Goal: Communication & Community: Participate in discussion

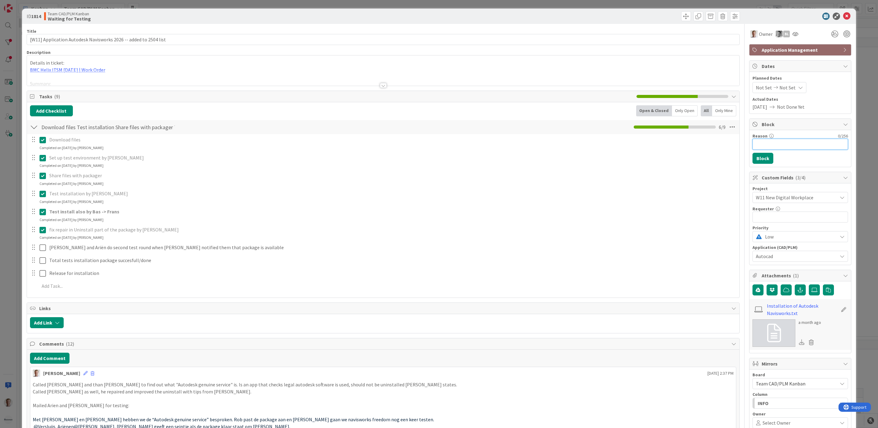
click at [783, 145] on input "Reason" at bounding box center [801, 144] width 96 height 11
type input "[PERSON_NAME] can't finish package because of week holiday"
click at [753, 160] on button "Block" at bounding box center [763, 158] width 21 height 11
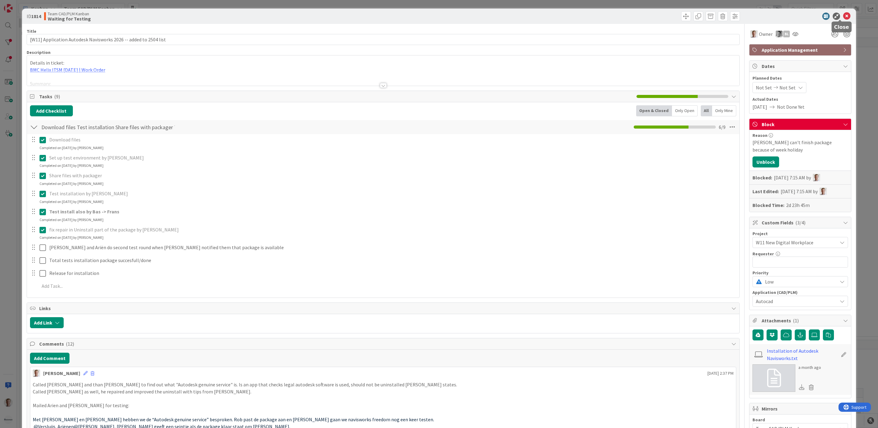
drag, startPoint x: 842, startPoint y: 14, endPoint x: 832, endPoint y: 20, distance: 11.8
click at [843, 14] on icon at bounding box center [846, 16] width 7 height 7
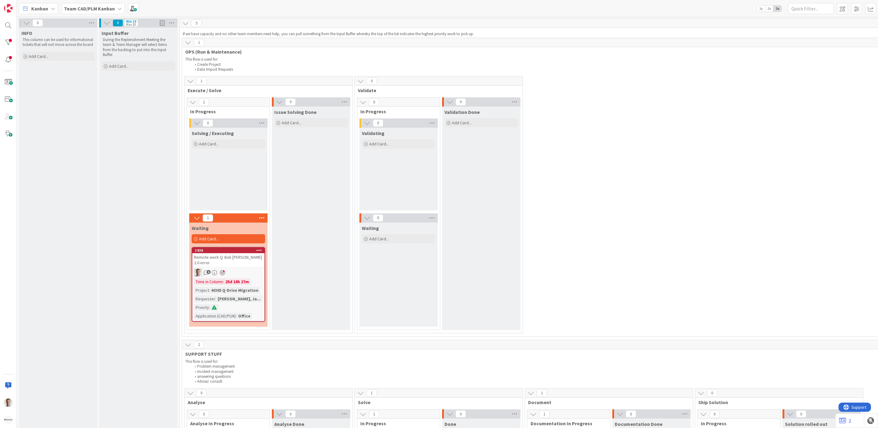
click at [646, 220] on div "1 Execute / Solve 1 In Progress 0 Solving / Executing Add Card... 1 Waiting Add…" at bounding box center [693, 206] width 1021 height 260
click at [6, 43] on div at bounding box center [8, 42] width 12 height 12
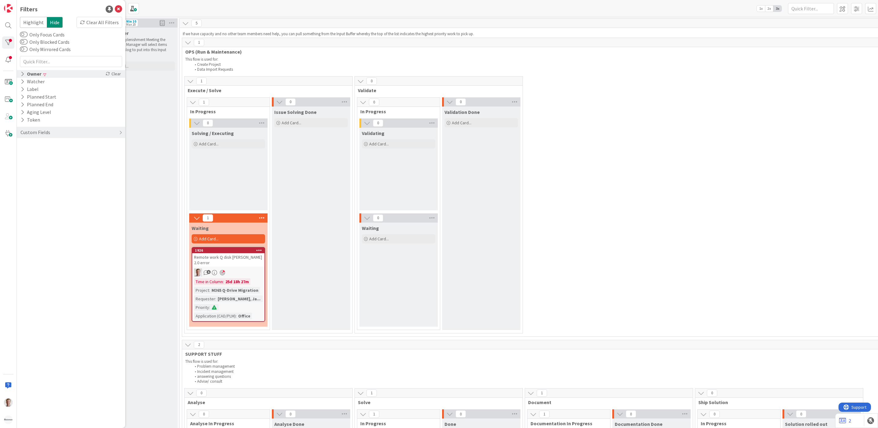
click at [22, 71] on icon at bounding box center [23, 73] width 4 height 5
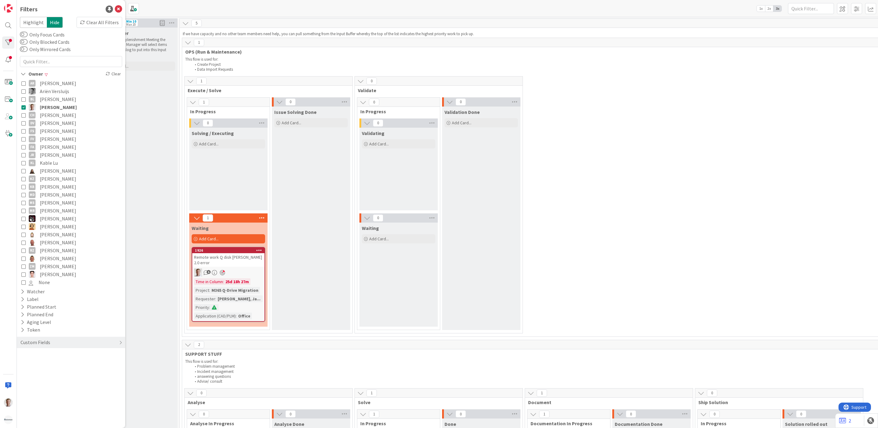
click at [688, 177] on div "1 Execute / Solve 1 In Progress 0 Solving / Executing Add Card... 1 Waiting Add…" at bounding box center [693, 206] width 1021 height 260
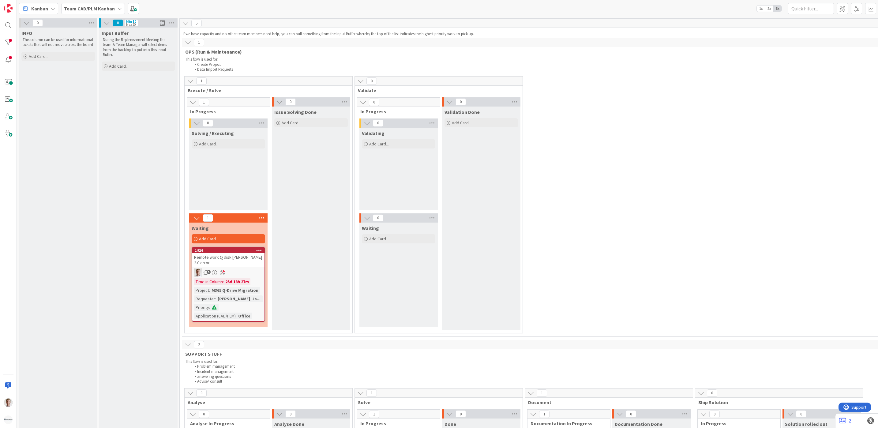
scroll to position [138, 0]
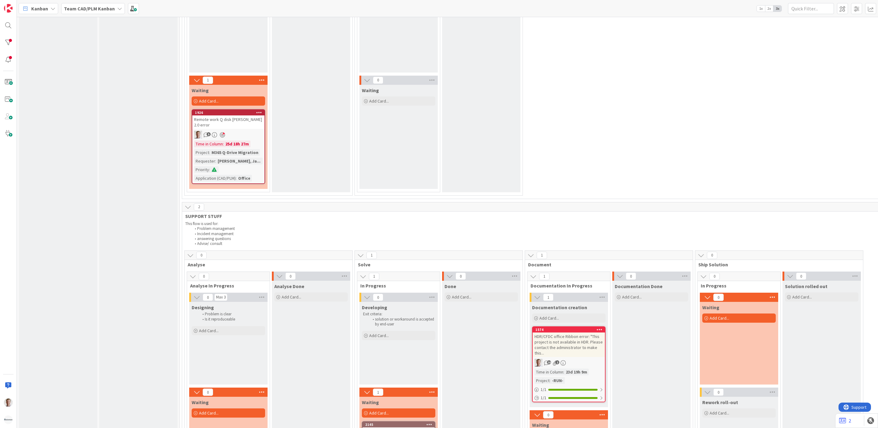
click at [227, 118] on div "Remote work Q disk [PERSON_NAME] 2.0 error" at bounding box center [228, 121] width 72 height 13
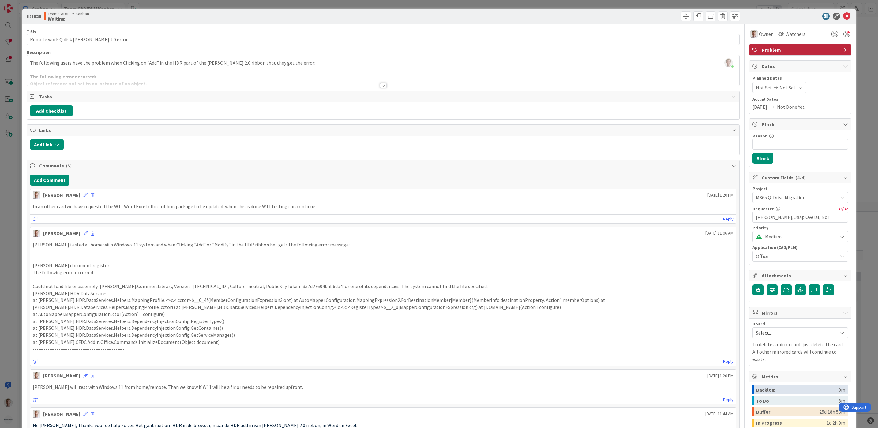
click at [380, 85] on div at bounding box center [383, 85] width 7 height 5
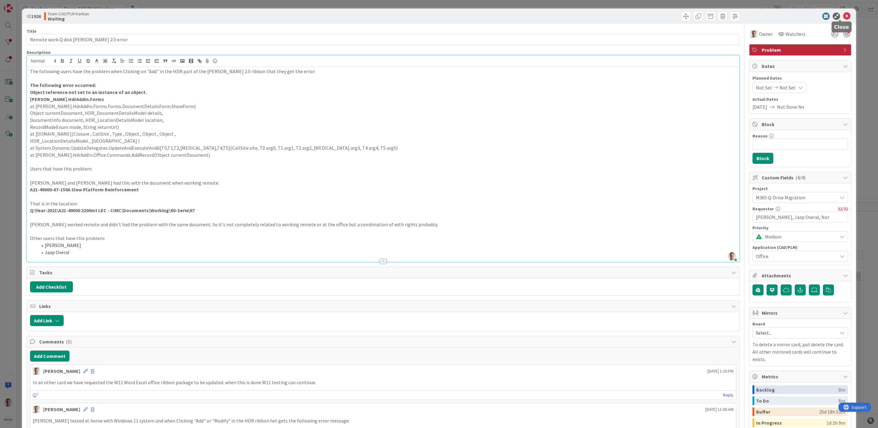
click at [843, 13] on icon at bounding box center [846, 16] width 7 height 7
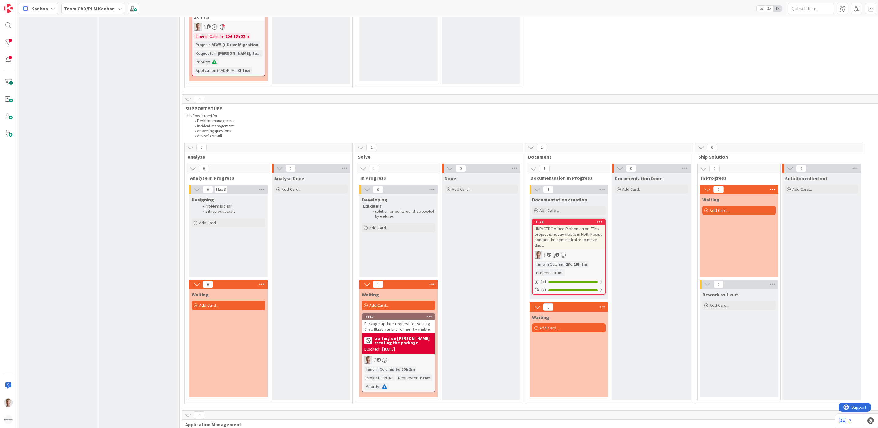
scroll to position [276, 0]
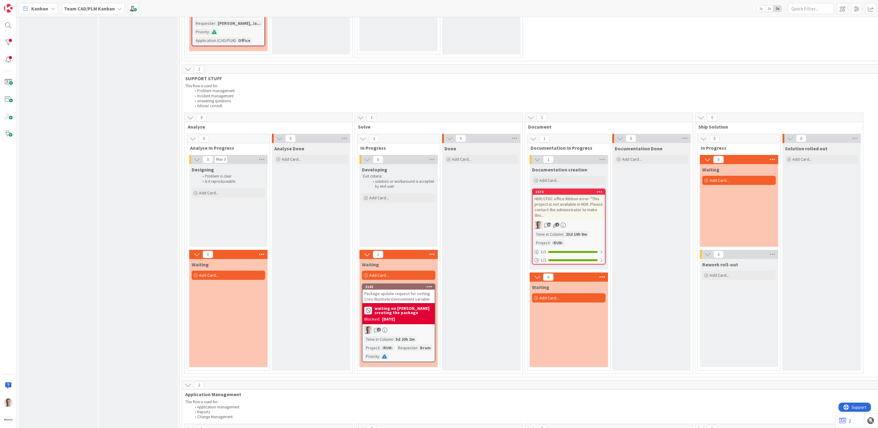
click at [398, 291] on div "Package update request for setting Creo Illustrate Environment variable" at bounding box center [399, 296] width 72 height 13
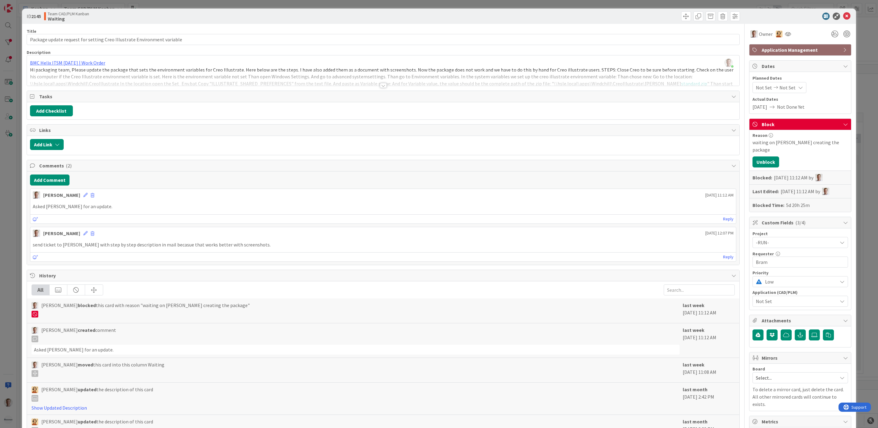
click at [380, 86] on div at bounding box center [383, 85] width 7 height 5
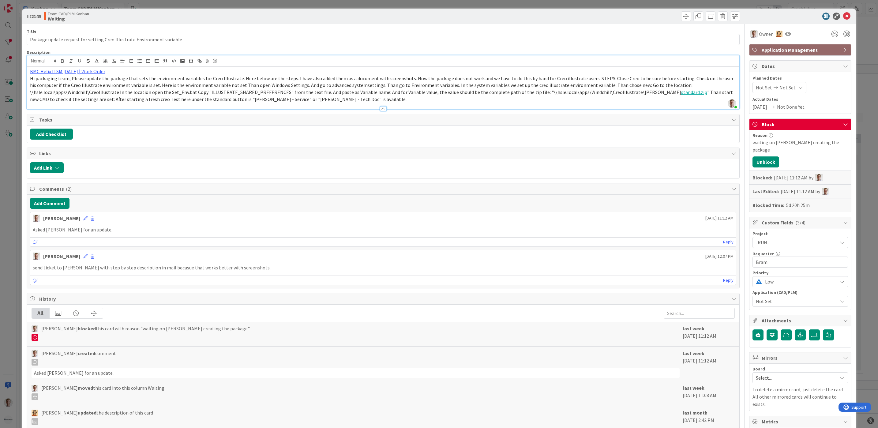
click at [35, 15] on b "2145" at bounding box center [36, 16] width 10 height 6
drag, startPoint x: 25, startPoint y: 16, endPoint x: 45, endPoint y: 16, distance: 20.5
click at [45, 16] on div "ID 2145 Team CAD/PLM Kanban Waiting" at bounding box center [439, 16] width 834 height 15
click at [39, 202] on button "Add Comment" at bounding box center [49, 203] width 39 height 11
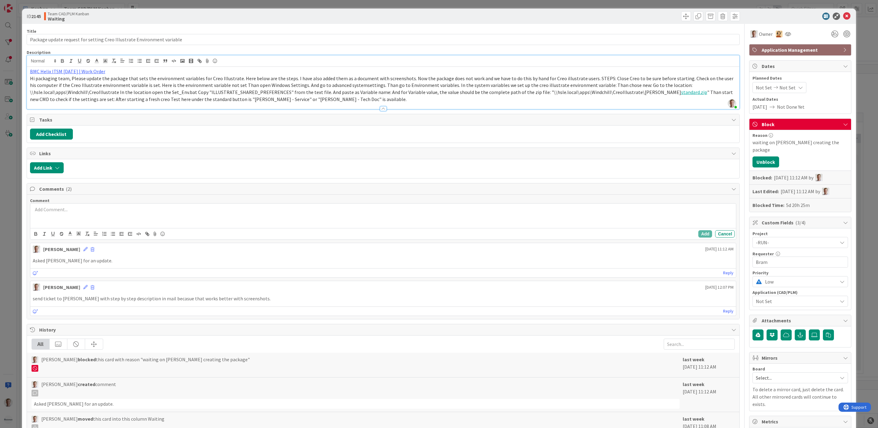
click at [73, 213] on p at bounding box center [383, 209] width 701 height 7
click at [31, 212] on div "He [PERSON_NAME], I hope you are doing well ⁠ Where on the priority list is the…" at bounding box center [383, 217] width 706 height 26
click at [698, 237] on button "Add" at bounding box center [705, 234] width 14 height 7
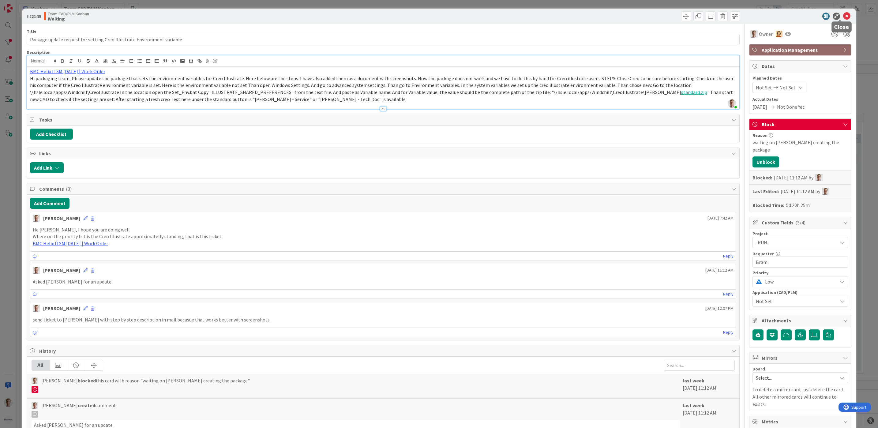
click at [843, 13] on icon at bounding box center [846, 16] width 7 height 7
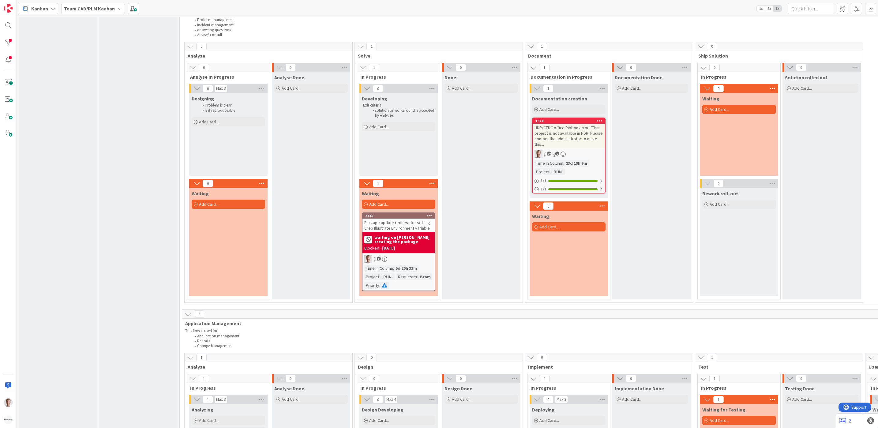
scroll to position [367, 0]
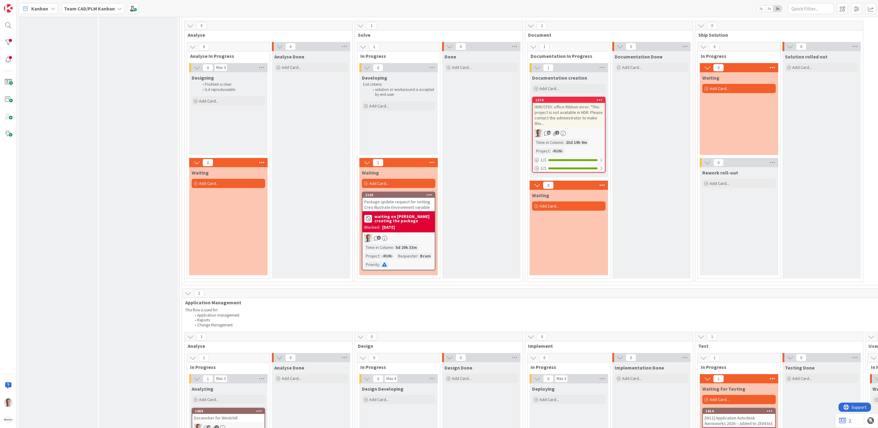
click at [573, 103] on div "HDR/CFDC office Ribbon error: "This project is not available in HDR. Please con…" at bounding box center [569, 115] width 72 height 24
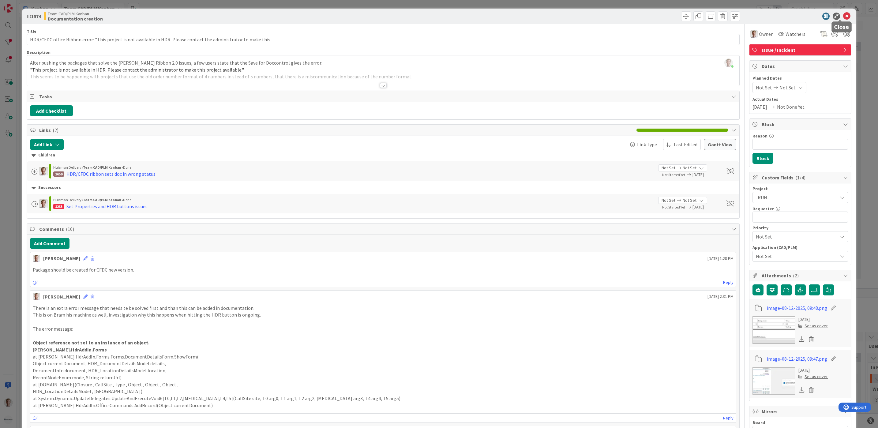
click at [843, 14] on icon at bounding box center [846, 16] width 7 height 7
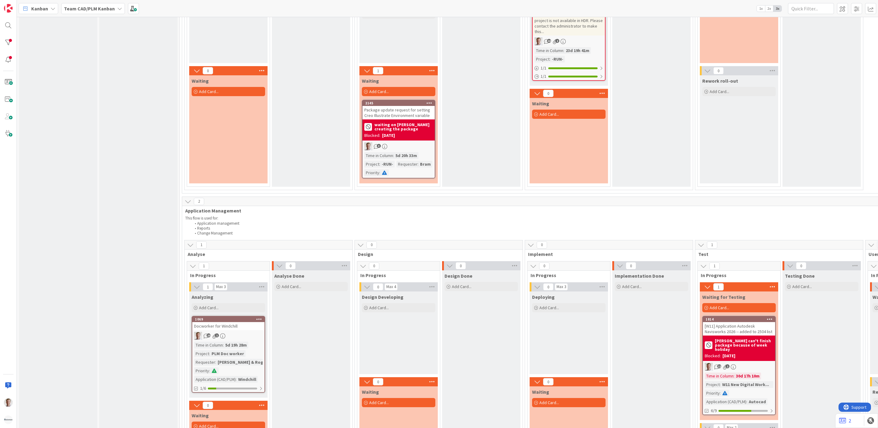
click at [404, 106] on div "Package update request for setting Creo Illustrate Environment variable" at bounding box center [399, 112] width 72 height 13
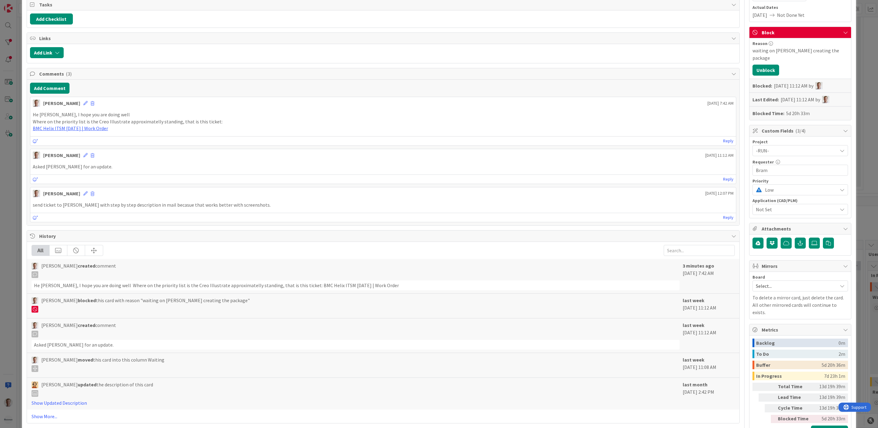
scroll to position [46, 0]
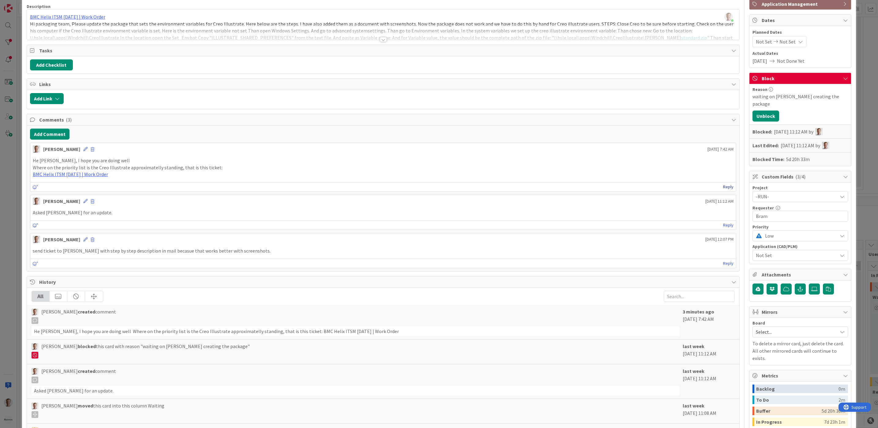
click at [723, 191] on link "Reply" at bounding box center [728, 187] width 10 height 8
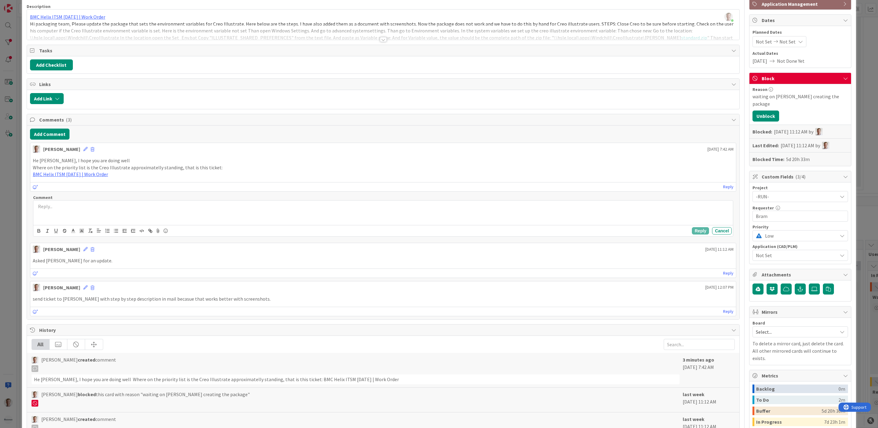
click at [136, 217] on div at bounding box center [383, 213] width 700 height 24
click at [51, 210] on p "[PERSON_NAME] is in a fight with AutoCAD packages, when this is done Creo Illus…" at bounding box center [383, 206] width 695 height 7
click at [189, 210] on p "[PERSON_NAME] mentioned he is in a fight with AutoCAD packages, when this is do…" at bounding box center [383, 206] width 695 height 7
click at [692, 233] on button "Reply" at bounding box center [700, 230] width 17 height 7
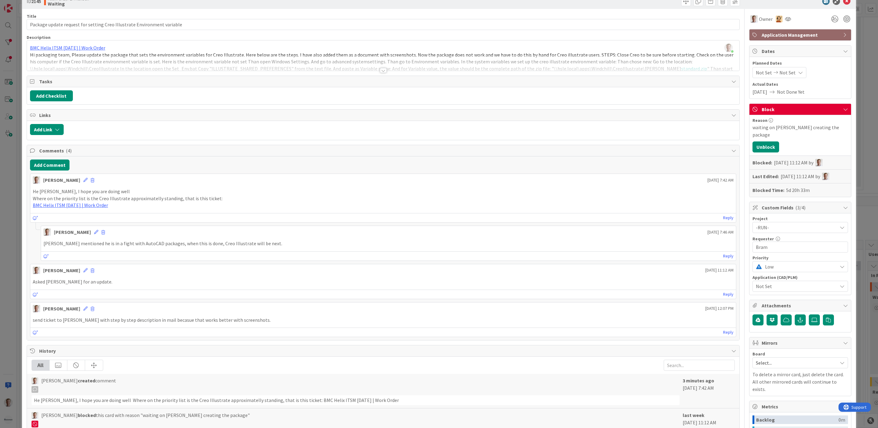
scroll to position [0, 0]
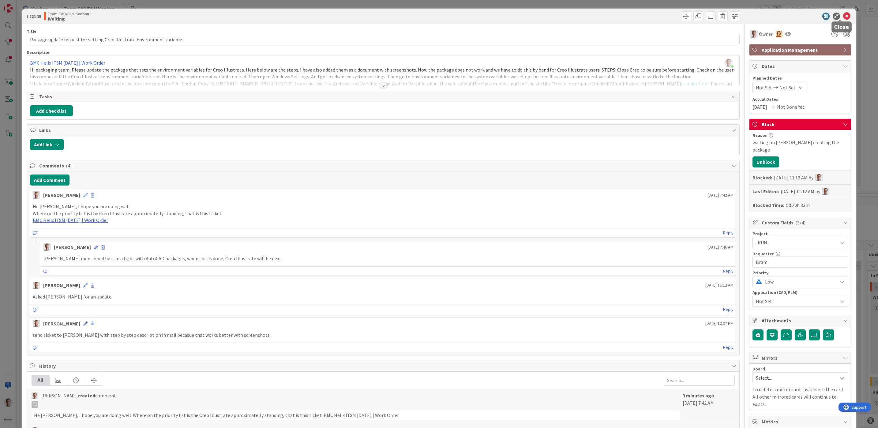
click at [843, 16] on icon at bounding box center [846, 16] width 7 height 7
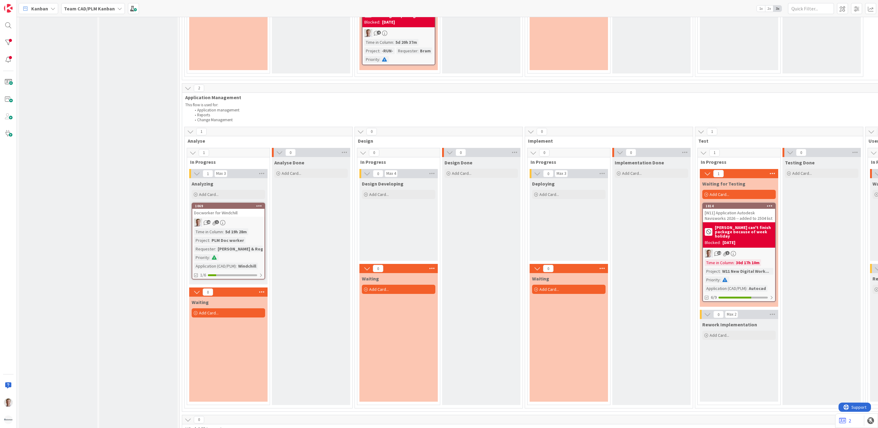
scroll to position [597, 0]
